Goal: Task Accomplishment & Management: Use online tool/utility

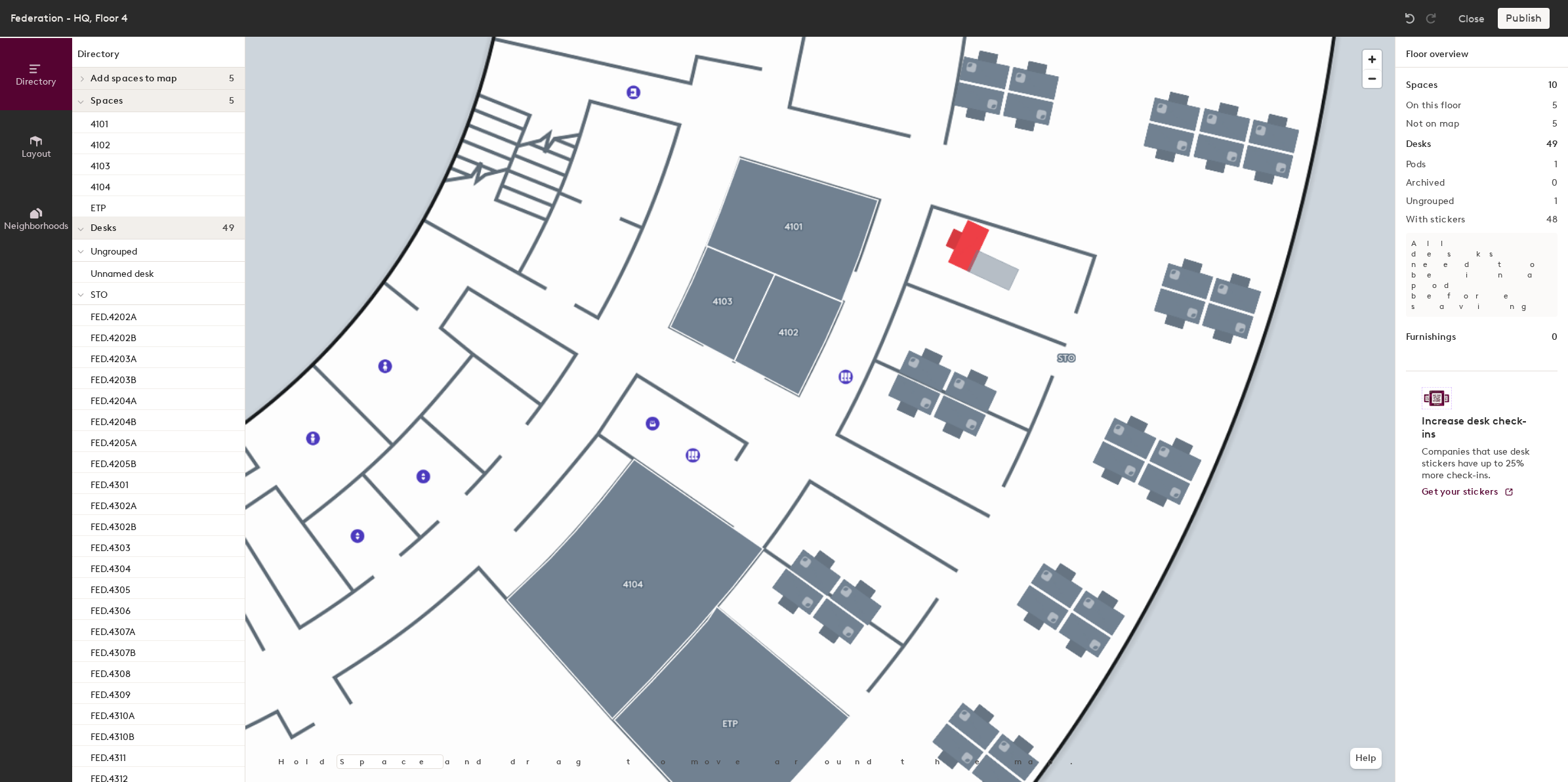
click at [995, 36] on div at bounding box center [820, 36] width 1150 height 0
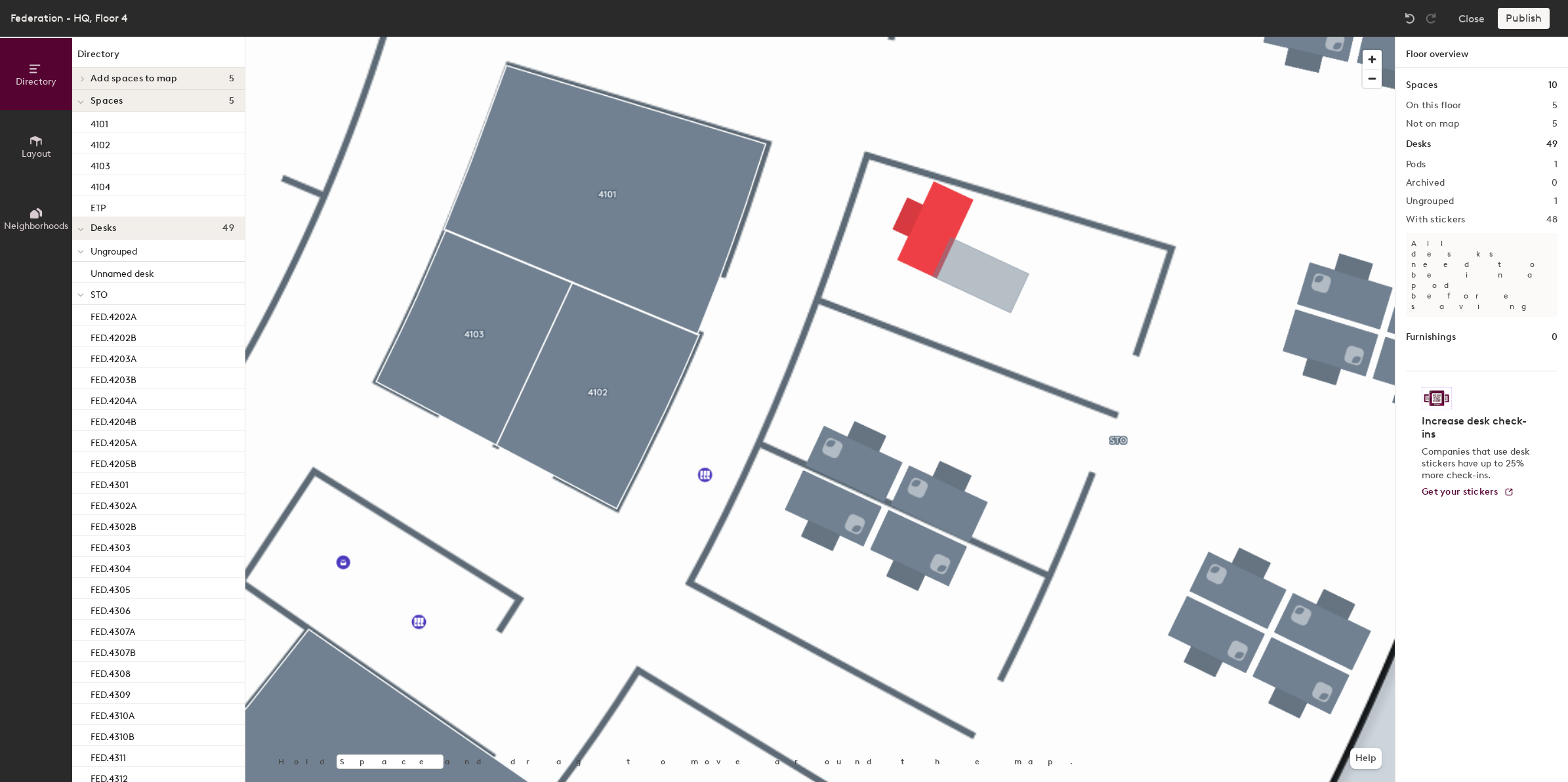
click at [1050, 36] on div at bounding box center [820, 36] width 1150 height 0
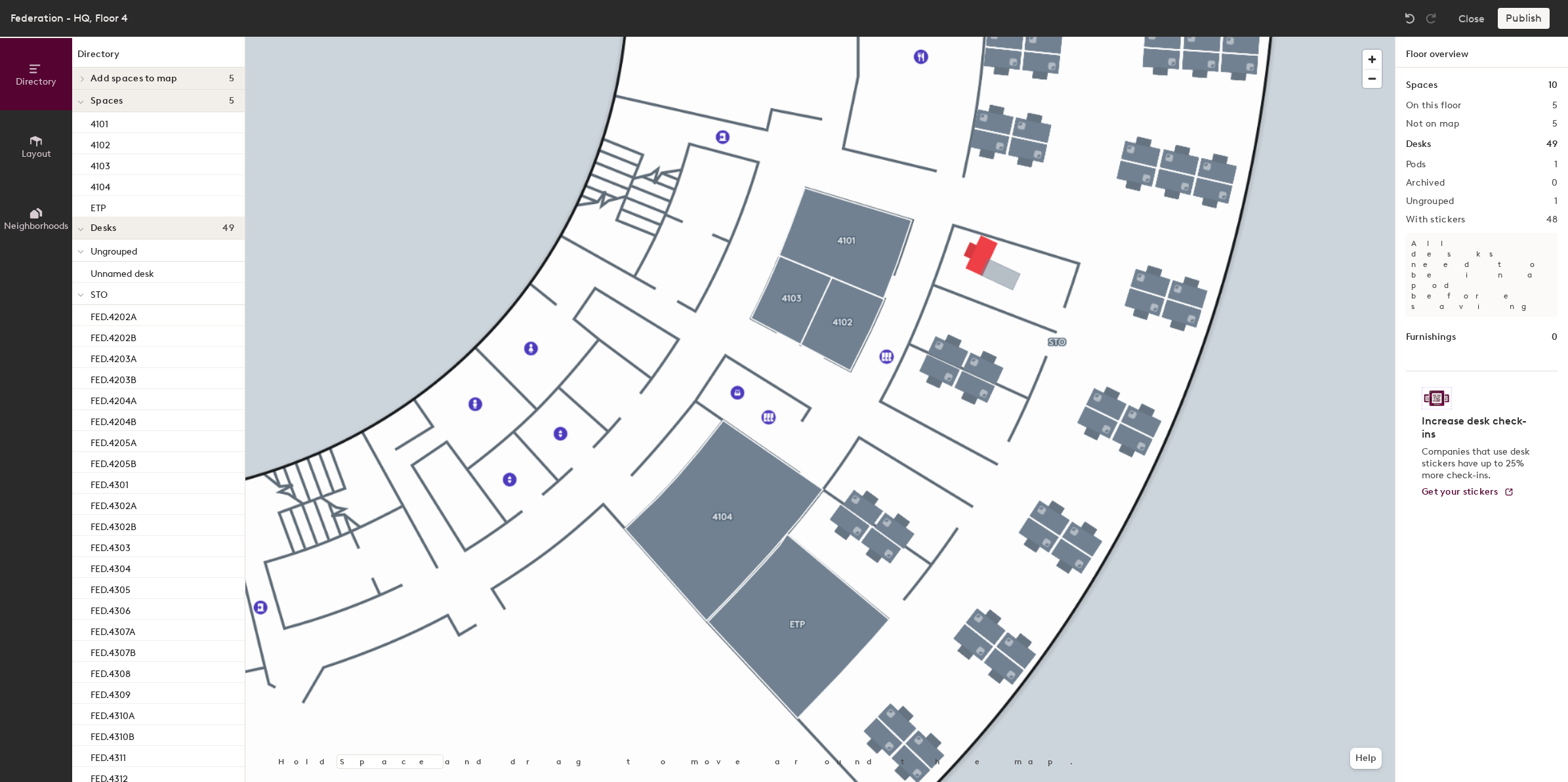
click at [1507, 17] on div "Publish" at bounding box center [1527, 19] width 59 height 21
click at [1522, 14] on div "Publish" at bounding box center [1527, 19] width 59 height 21
click at [1522, 19] on div "Publish" at bounding box center [1527, 19] width 59 height 21
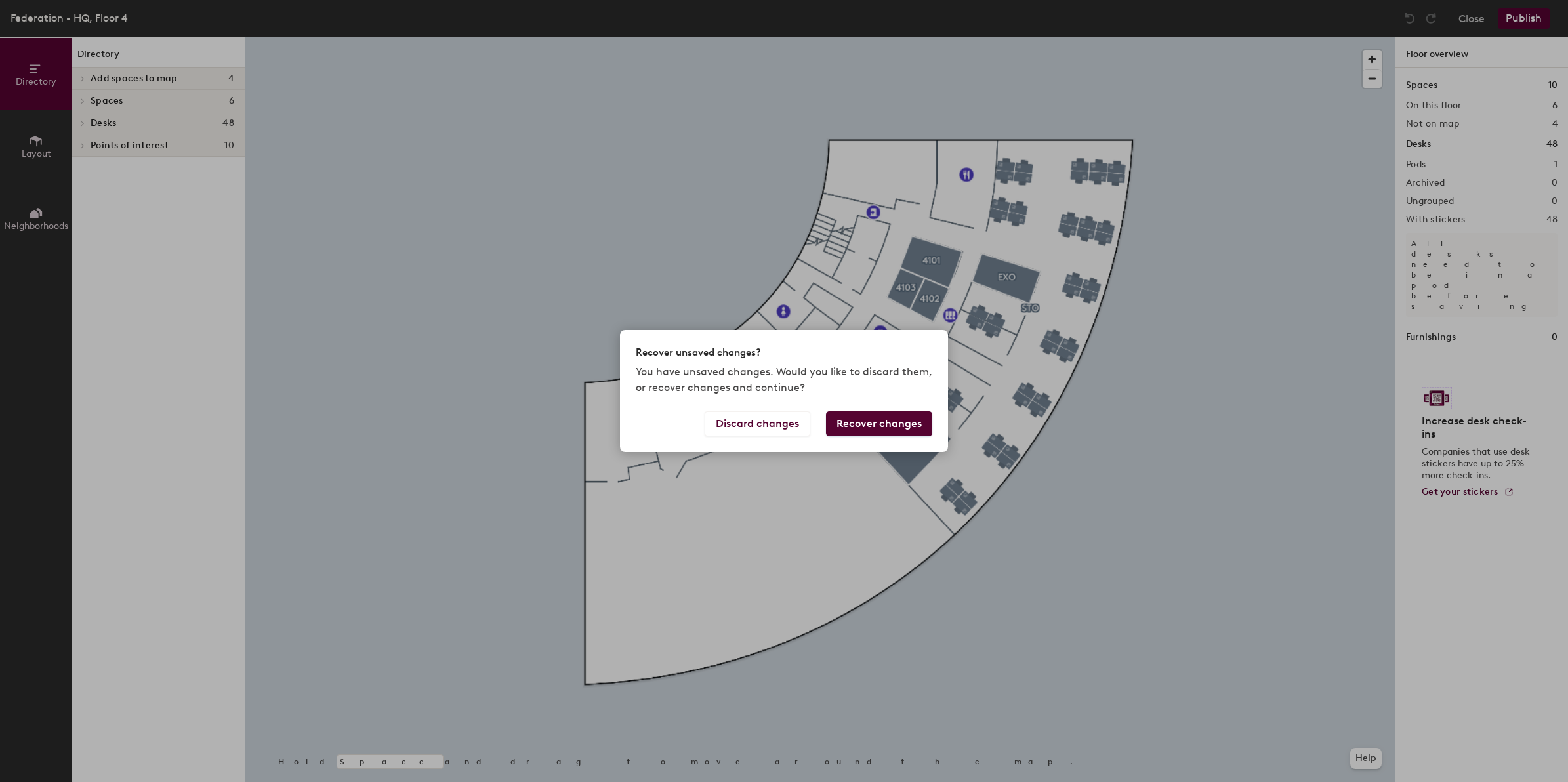
click at [882, 423] on button "Recover changes" at bounding box center [878, 424] width 106 height 25
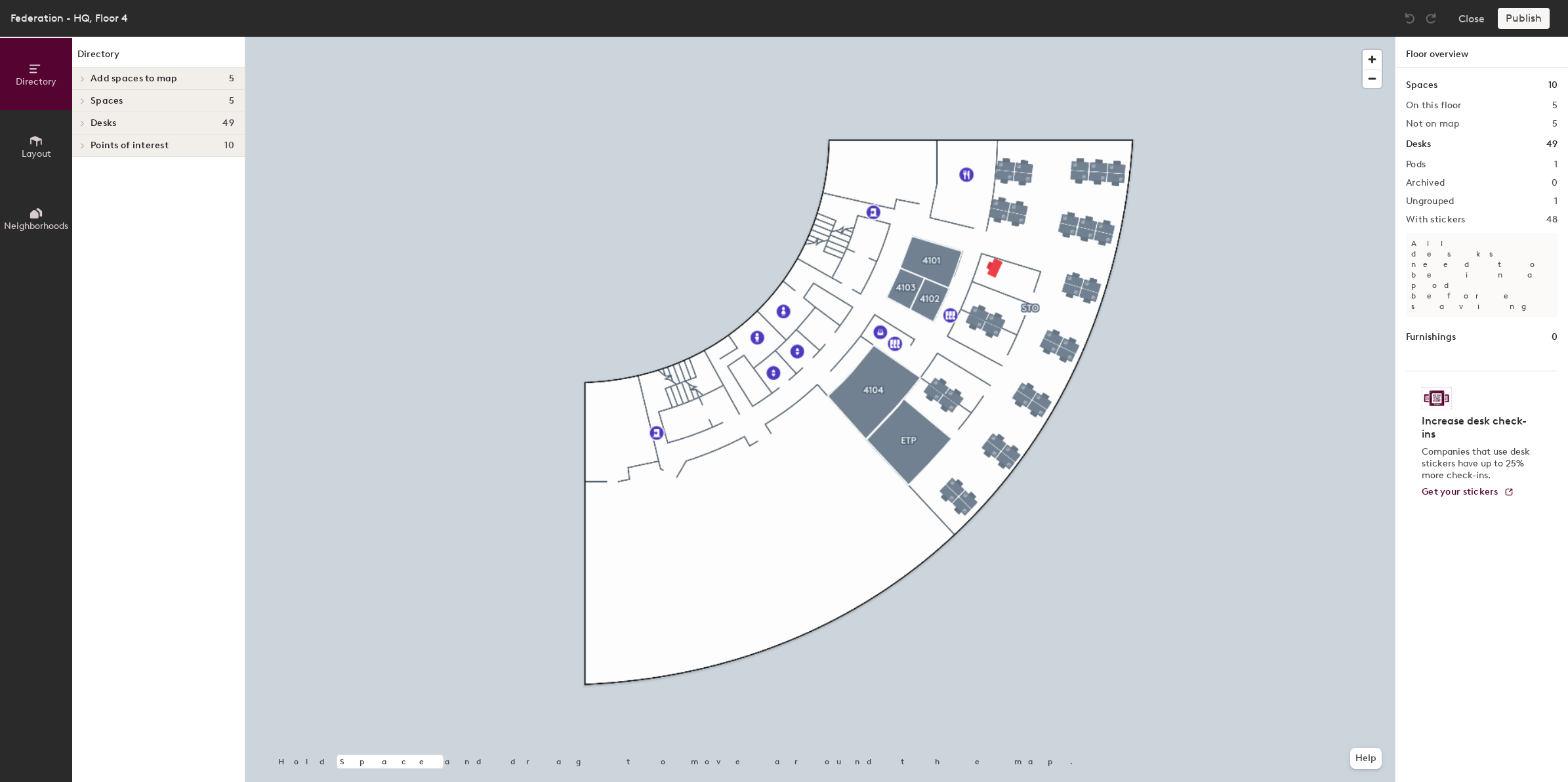
click at [1011, 36] on div at bounding box center [820, 36] width 1150 height 0
